Goal: Task Accomplishment & Management: Manage account settings

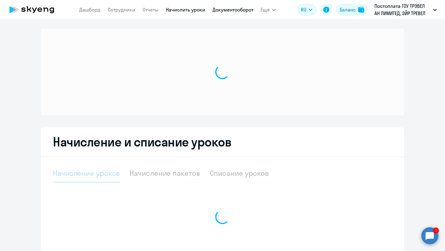
click at [239, 10] on link "Документооборот" at bounding box center [232, 10] width 41 height 6
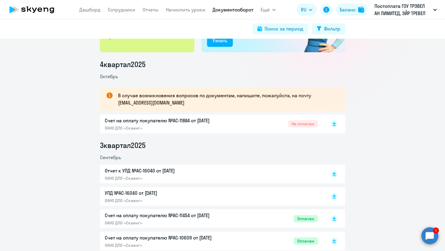
scroll to position [62, 0]
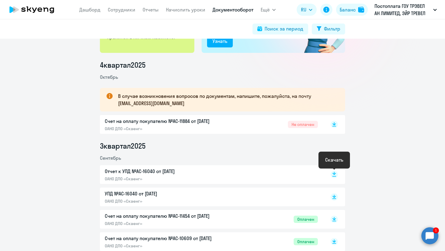
click at [334, 175] on rect at bounding box center [333, 174] width 7 height 7
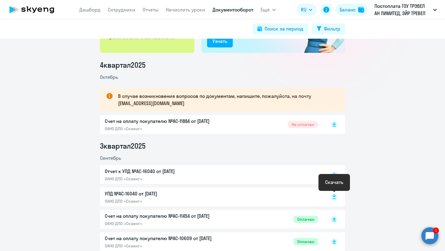
click at [336, 196] on rect at bounding box center [333, 197] width 7 height 7
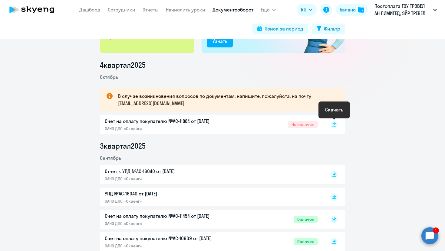
click at [334, 124] on icon at bounding box center [334, 123] width 4 height 3
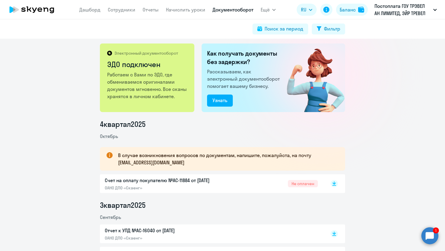
scroll to position [0, 0]
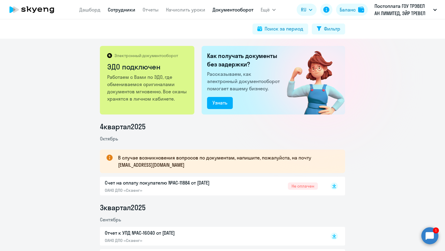
click at [119, 8] on link "Сотрудники" at bounding box center [122, 10] width 28 height 6
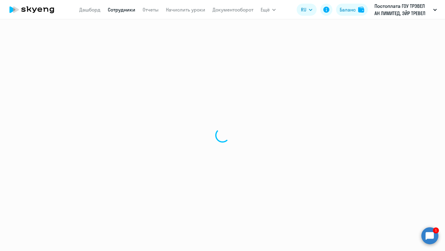
select select "30"
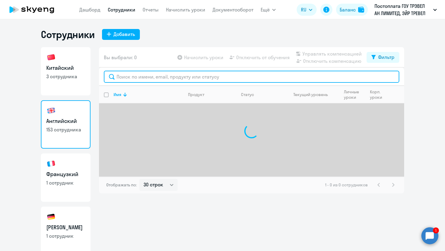
click at [146, 77] on input "text" at bounding box center [251, 77] width 295 height 12
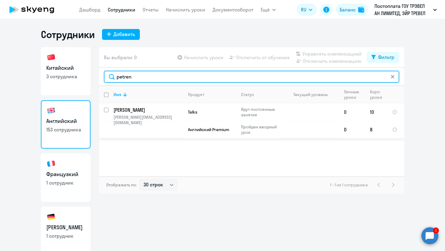
type input "petren"
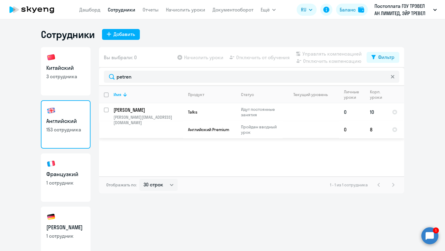
click at [104, 109] on input "select row 42879643" at bounding box center [110, 114] width 12 height 12
checkbox input "true"
click at [244, 56] on span "Отключить от обучения" at bounding box center [263, 57] width 54 height 7
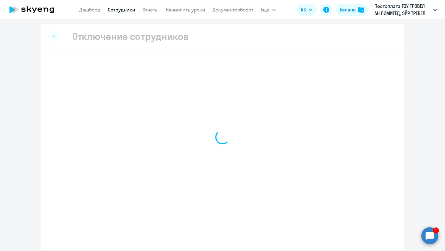
select select "all"
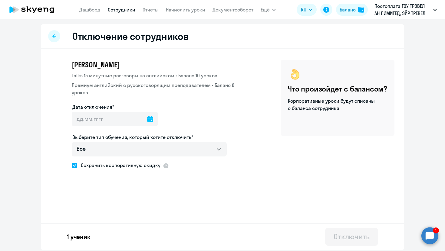
click at [147, 116] on icon at bounding box center [150, 119] width 6 height 6
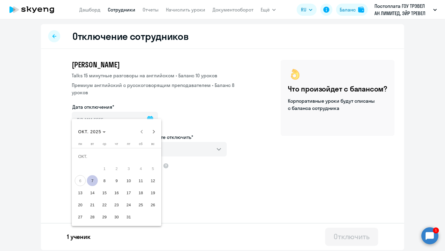
click at [93, 178] on span "7" at bounding box center [92, 180] width 11 height 11
type input "[DATE]"
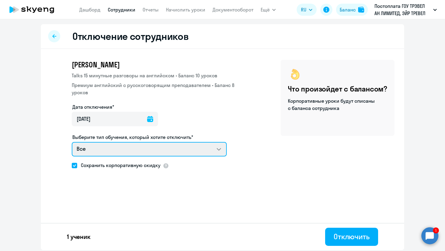
click at [202, 142] on select "Все Talks 15 минутные разговоры на английском Премиум [DEMOGRAPHIC_DATA] с русс…" at bounding box center [149, 149] width 155 height 15
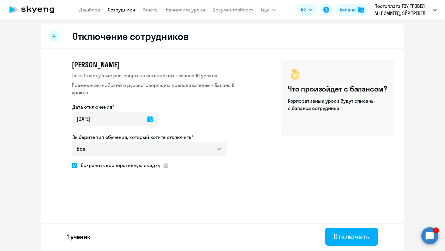
click at [99, 162] on span "Сохранить корпоративную скидку" at bounding box center [118, 165] width 83 height 7
click at [72, 165] on input "Сохранить корпоративную скидку" at bounding box center [71, 165] width 0 height 0
checkbox input "false"
click at [349, 237] on div "Отключить" at bounding box center [351, 237] width 36 height 10
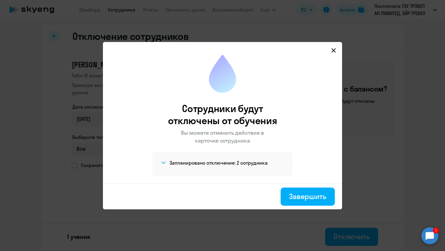
click at [426, 236] on circle at bounding box center [429, 235] width 17 height 17
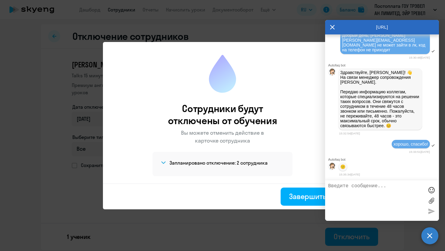
scroll to position [36115, 0]
click at [329, 25] on div "[URL]" at bounding box center [382, 27] width 114 height 15
click at [331, 24] on icon at bounding box center [332, 27] width 5 height 15
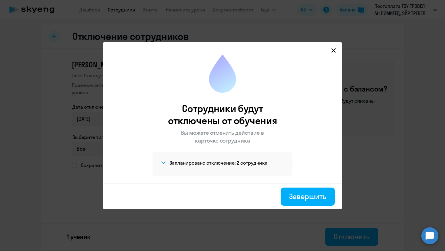
click at [334, 48] on icon at bounding box center [333, 50] width 5 height 5
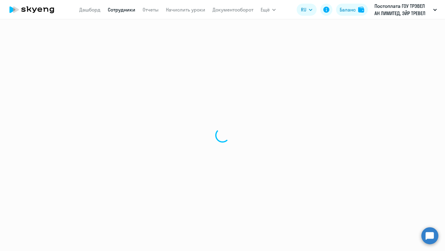
select select "30"
